Goal: Information Seeking & Learning: Learn about a topic

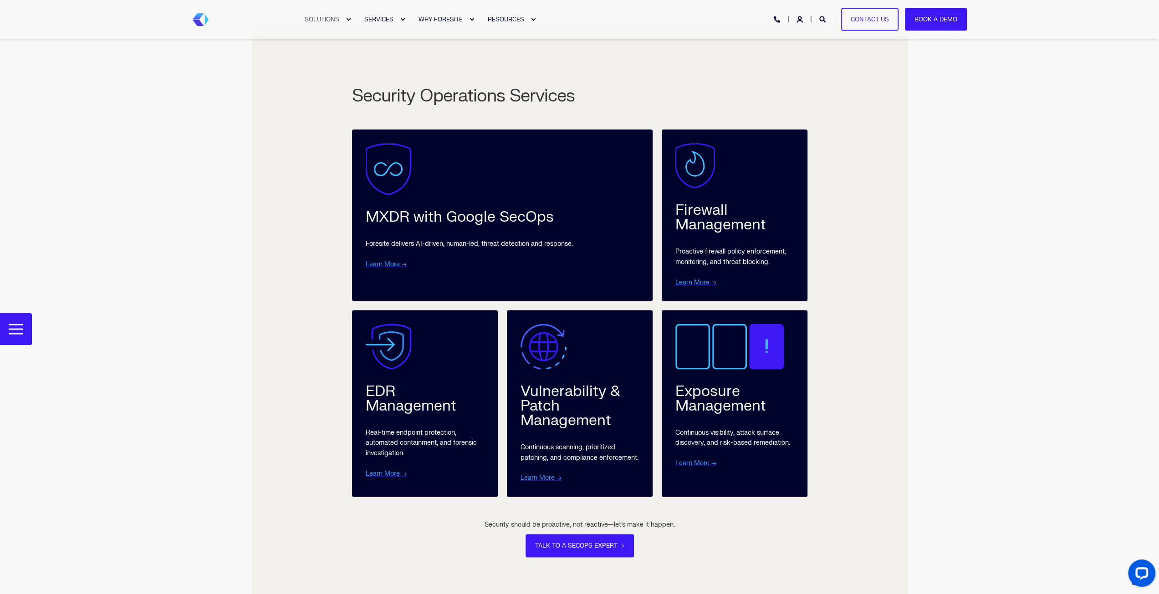
scroll to position [1744, 0]
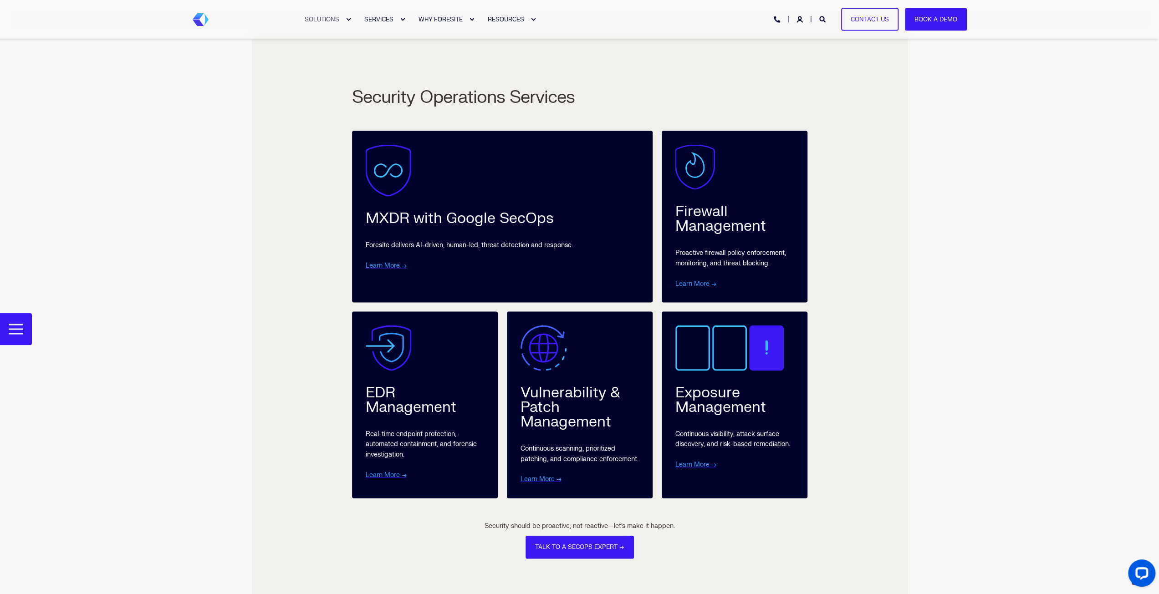
click at [686, 286] on link "Learn More →" at bounding box center [695, 284] width 41 height 8
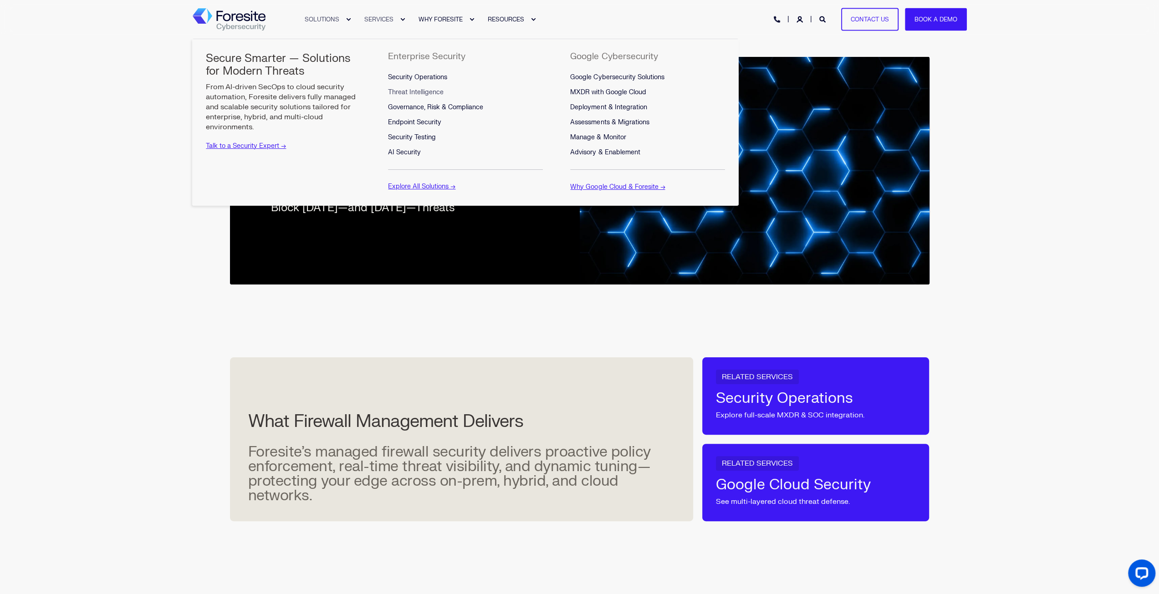
click at [405, 92] on span "Threat Intelligence" at bounding box center [416, 92] width 56 height 8
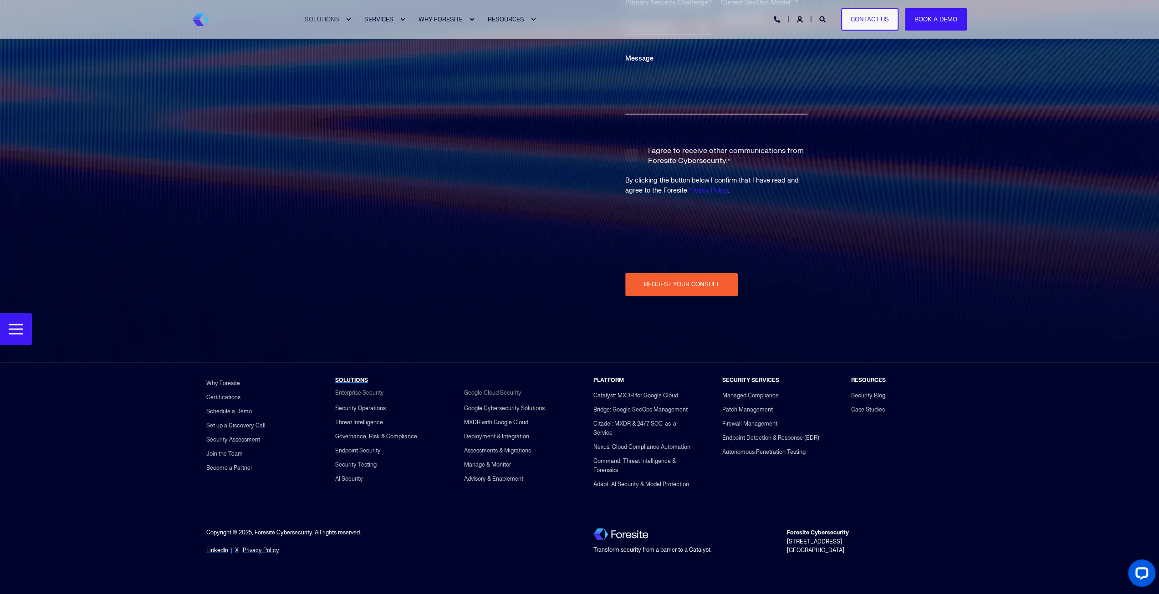
scroll to position [2713, 0]
